Goal: Navigation & Orientation: Go to known website

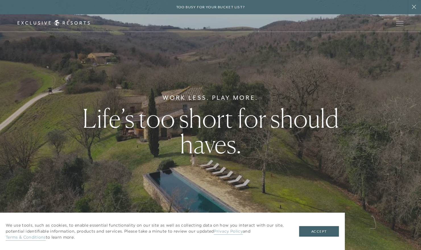
scroll to position [3, 0]
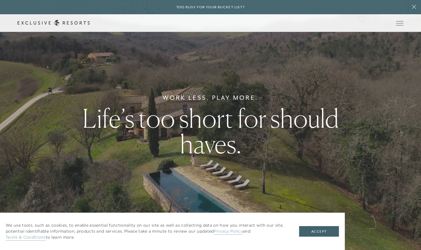
click at [0, 0] on link "Member Login" at bounding box center [0, 0] width 0 height 0
